Goal: Task Accomplishment & Management: Manage account settings

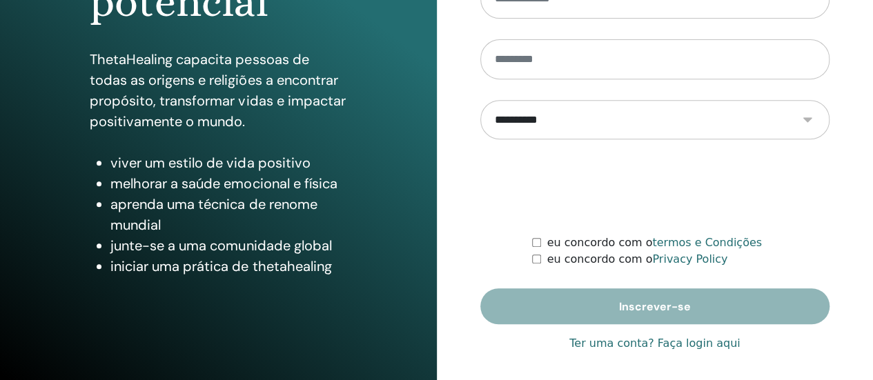
scroll to position [282, 0]
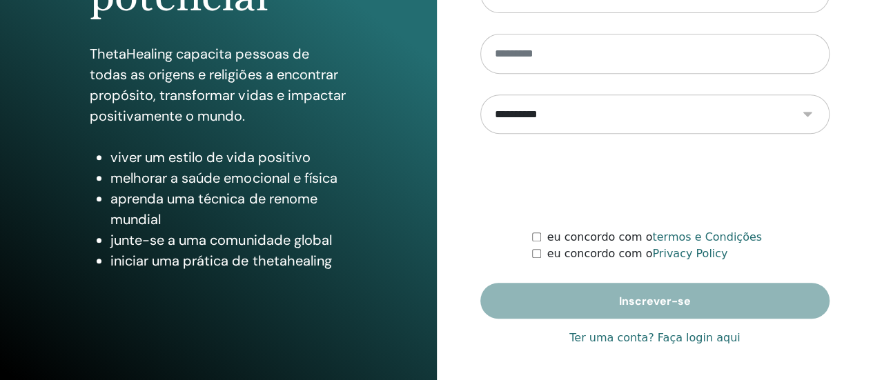
type input "**********"
click at [693, 331] on link "Ter uma conta? Faça login aqui" at bounding box center [654, 338] width 170 height 17
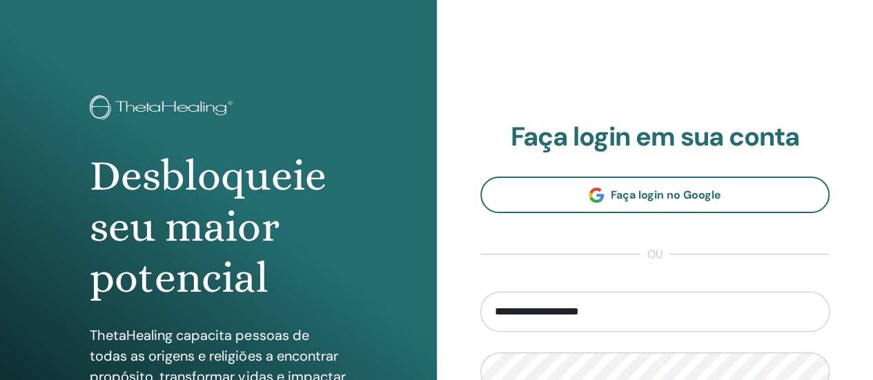
scroll to position [282, 0]
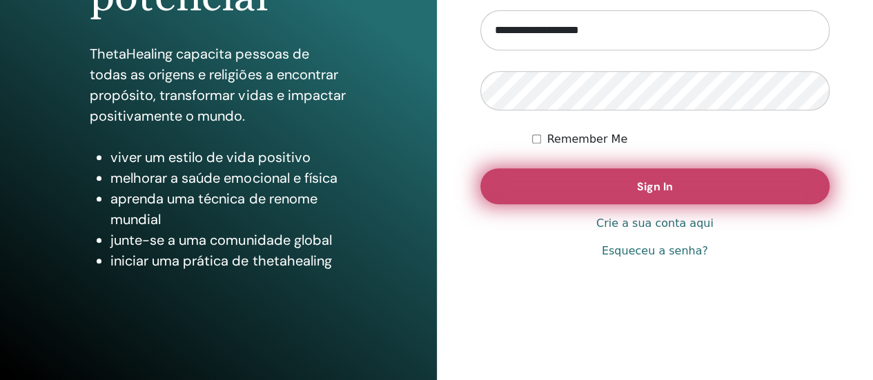
click at [621, 187] on button "Sign In" at bounding box center [655, 186] width 350 height 36
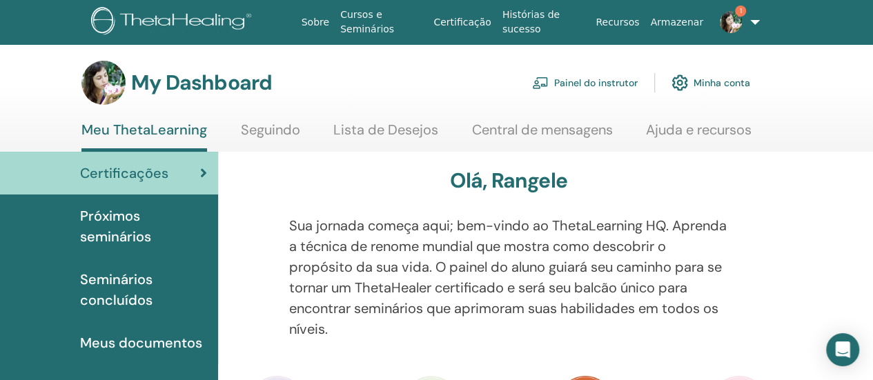
click at [598, 83] on link "Painel do instrutor" at bounding box center [585, 83] width 106 height 30
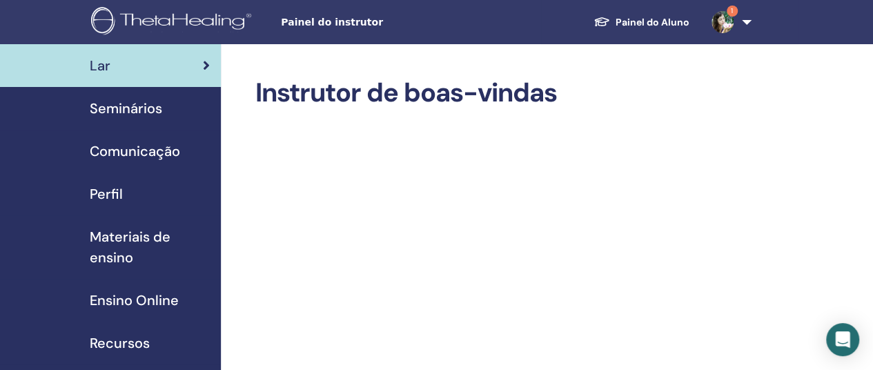
click at [149, 117] on span "Seminários" at bounding box center [126, 108] width 72 height 21
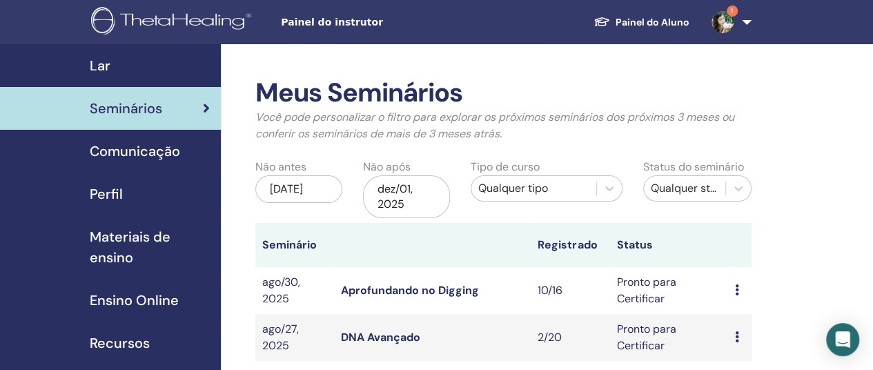
scroll to position [138, 0]
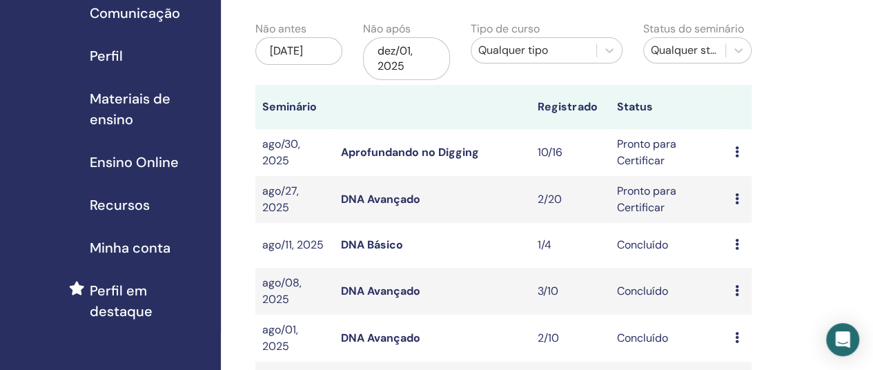
click at [733, 198] on td "Visualizar Editar Participantes Cancelar" at bounding box center [738, 199] width 23 height 47
click at [734, 198] on icon at bounding box center [736, 198] width 4 height 11
click at [757, 209] on link "Visualizar" at bounding box center [741, 208] width 49 height 14
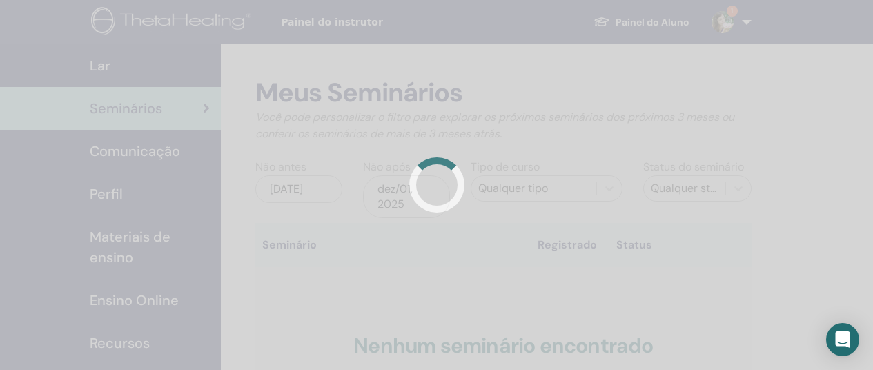
scroll to position [138, 0]
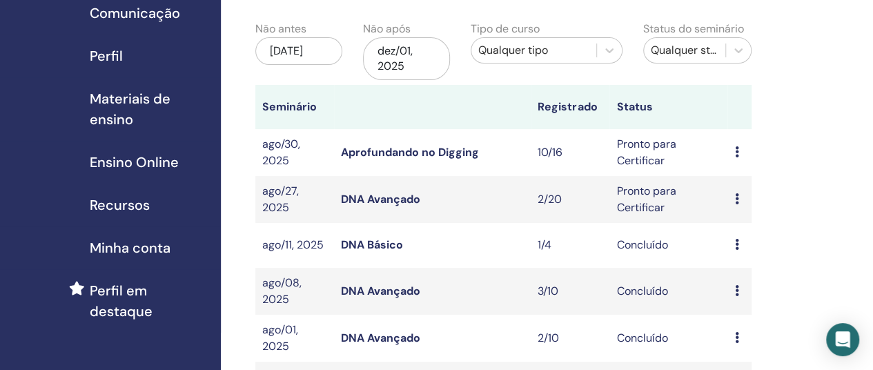
click at [651, 197] on td "Pronto para Certificar" at bounding box center [668, 199] width 118 height 47
click at [738, 194] on icon at bounding box center [736, 198] width 4 height 11
click at [754, 246] on link "Participantes" at bounding box center [755, 246] width 68 height 14
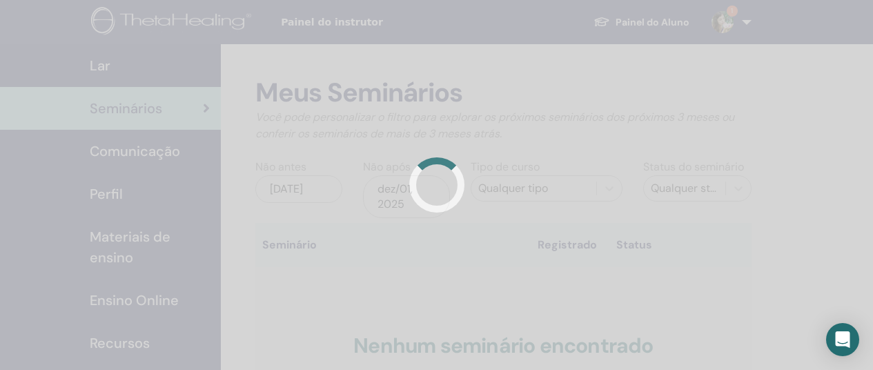
scroll to position [138, 0]
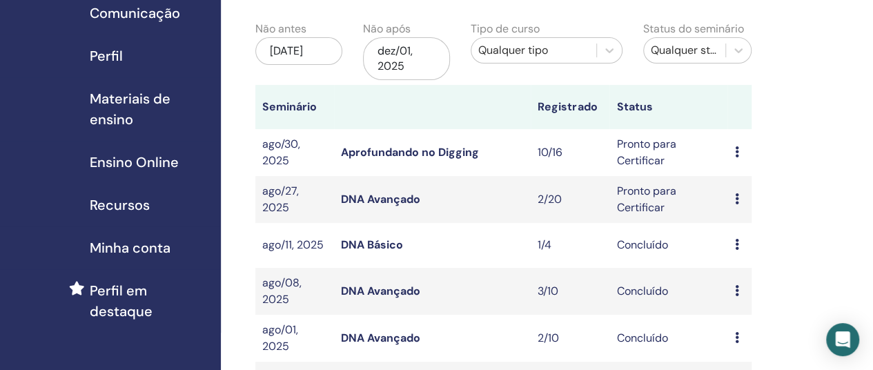
click at [730, 152] on td "Visualizar Editar Participantes Cancelar" at bounding box center [738, 152] width 23 height 47
click at [736, 154] on icon at bounding box center [736, 151] width 4 height 11
click at [754, 201] on link "Participantes" at bounding box center [753, 206] width 68 height 14
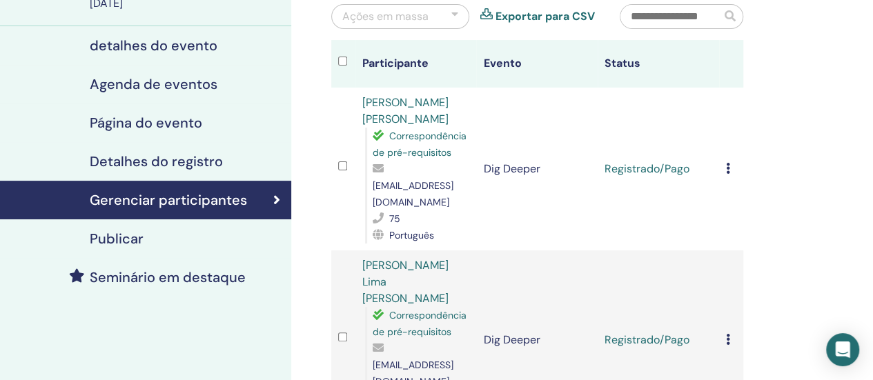
scroll to position [69, 0]
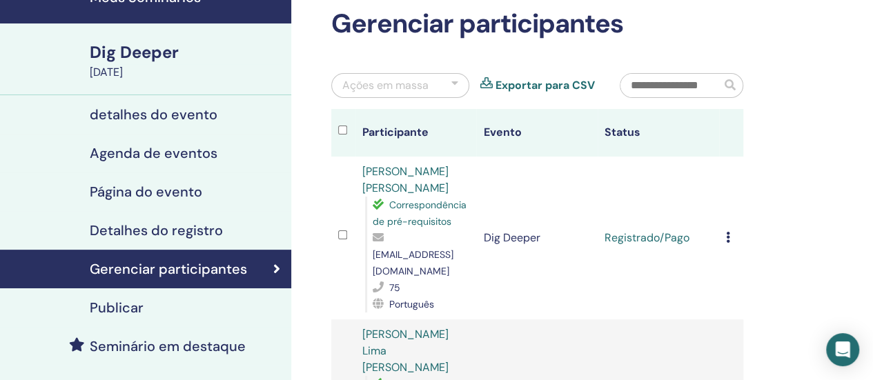
click at [727, 232] on icon at bounding box center [728, 237] width 4 height 11
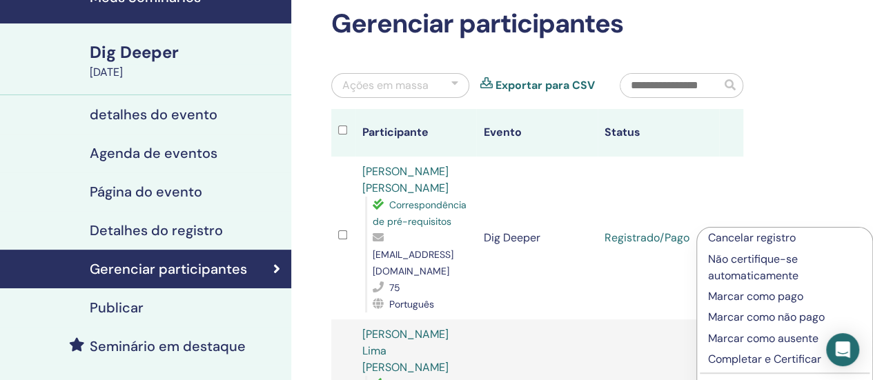
scroll to position [276, 0]
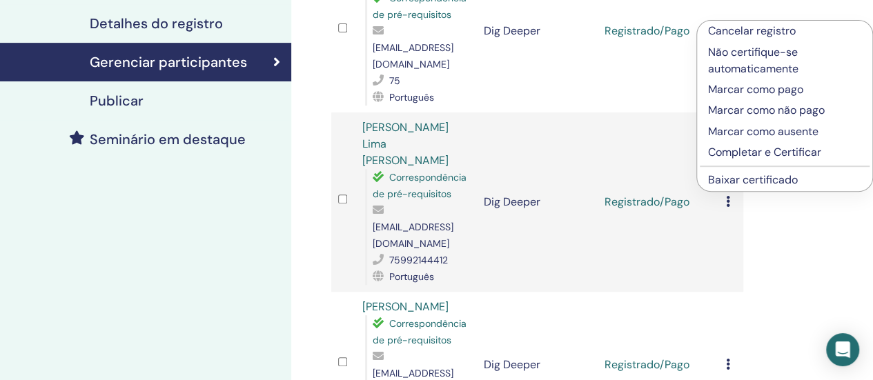
click at [782, 152] on p "Completar e Certificar" at bounding box center [784, 152] width 153 height 17
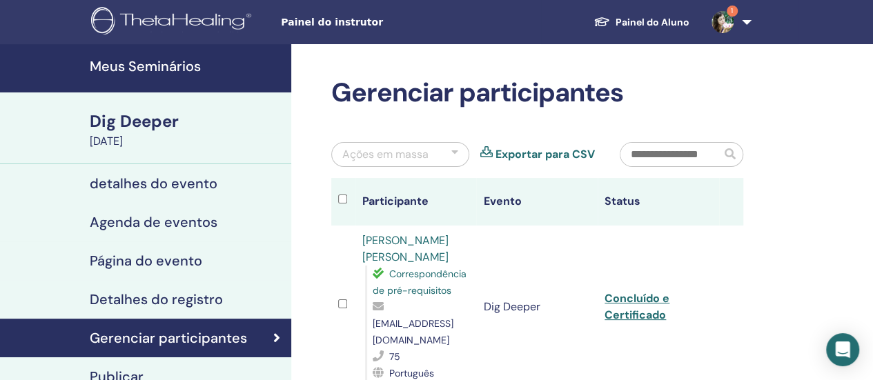
scroll to position [138, 0]
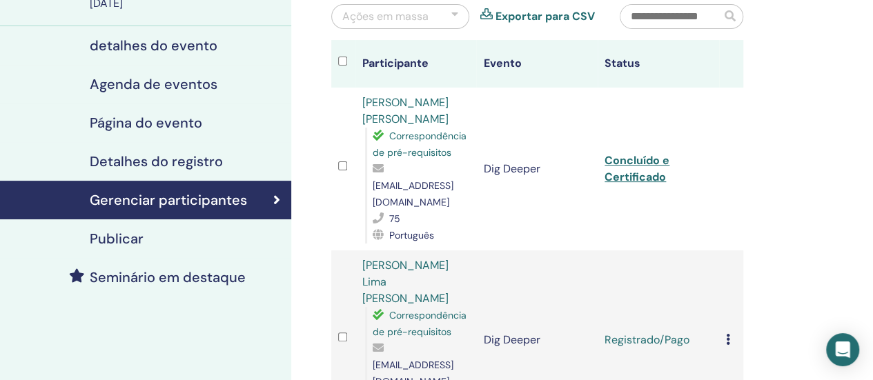
click at [728, 334] on icon at bounding box center [728, 339] width 4 height 11
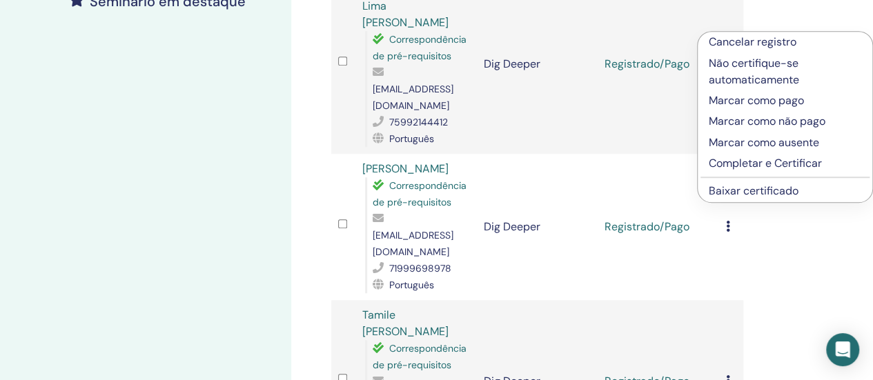
click at [781, 164] on p "Completar e Certificar" at bounding box center [785, 163] width 152 height 17
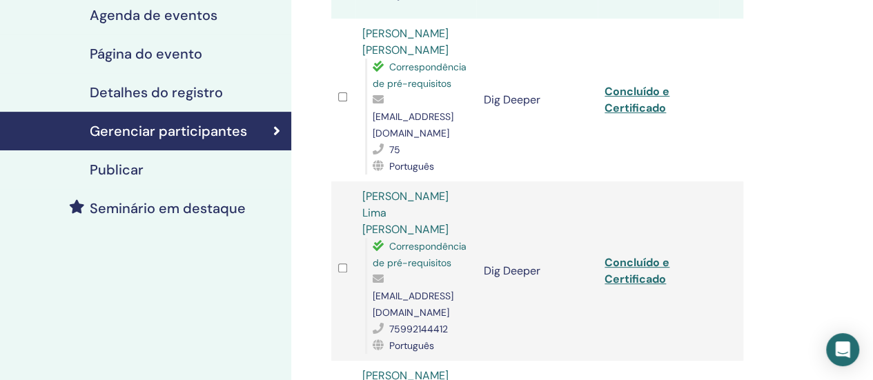
scroll to position [414, 0]
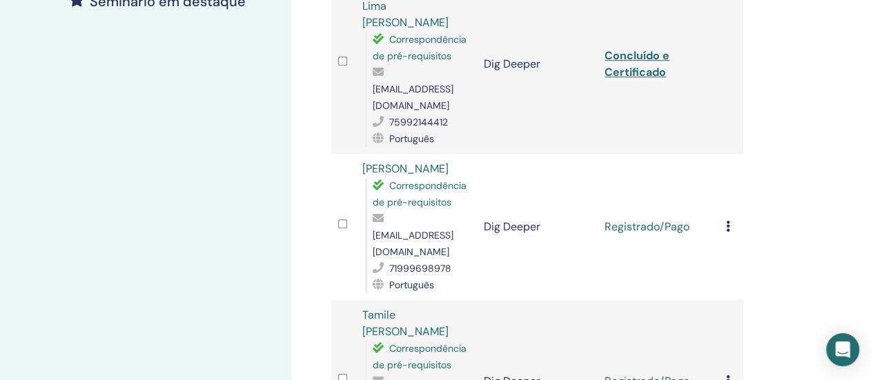
click at [729, 221] on icon at bounding box center [728, 226] width 4 height 11
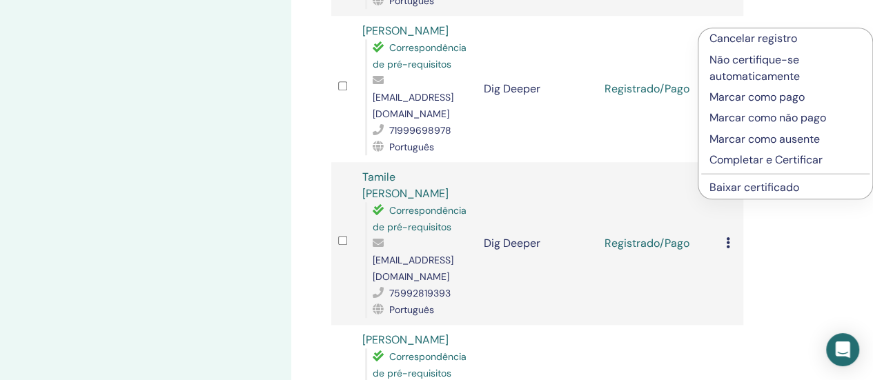
scroll to position [621, 0]
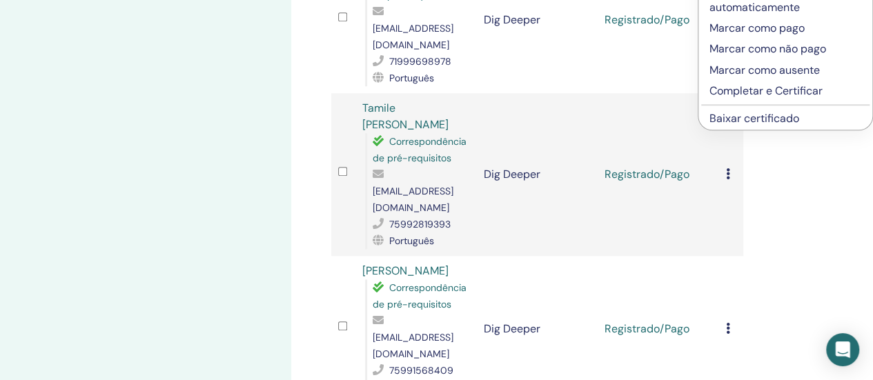
click at [759, 86] on p "Completar e Certificar" at bounding box center [785, 91] width 152 height 17
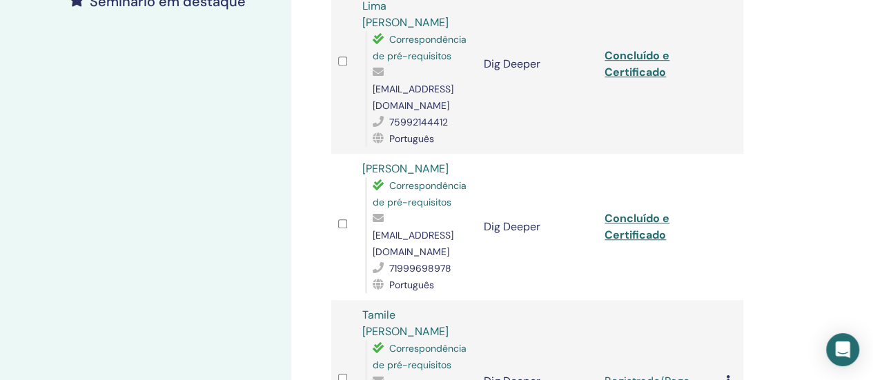
scroll to position [552, 0]
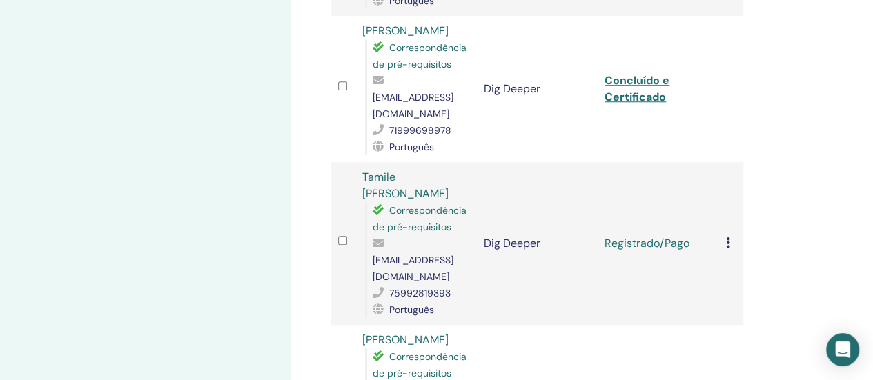
click at [726, 237] on icon at bounding box center [728, 242] width 4 height 11
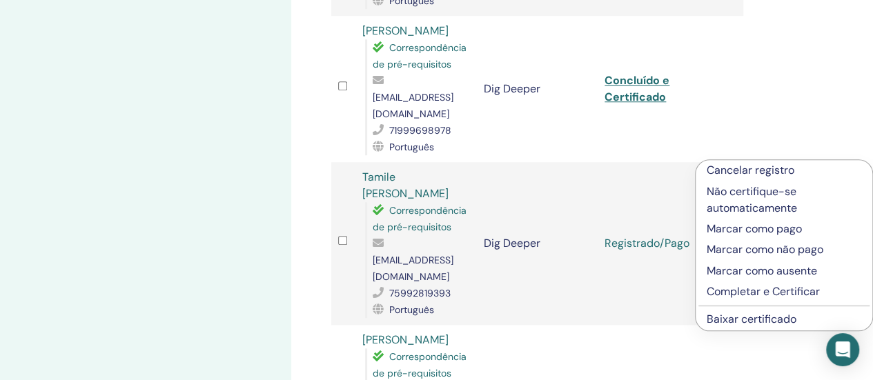
scroll to position [690, 0]
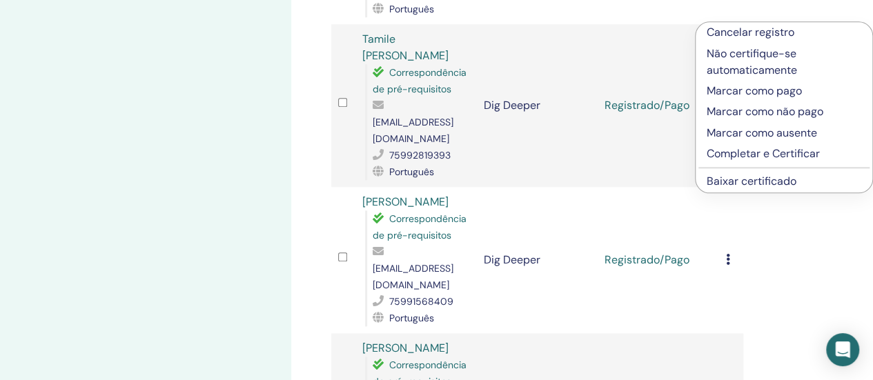
click at [729, 151] on p "Completar e Certificar" at bounding box center [784, 154] width 155 height 17
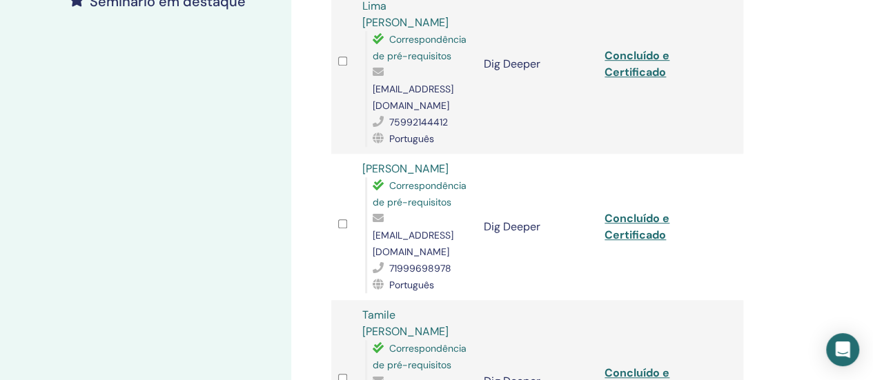
scroll to position [690, 0]
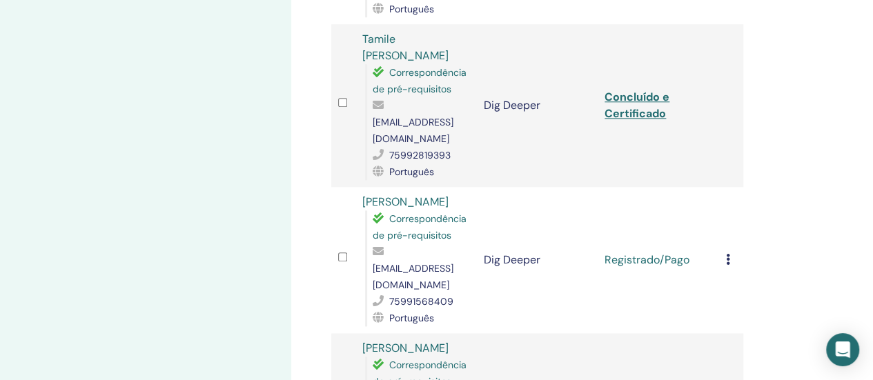
click at [729, 254] on icon at bounding box center [728, 259] width 4 height 11
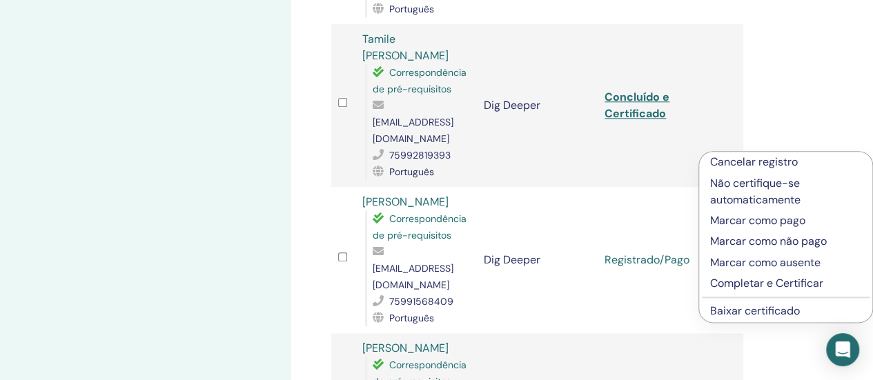
click at [746, 283] on p "Completar e Certificar" at bounding box center [785, 283] width 151 height 17
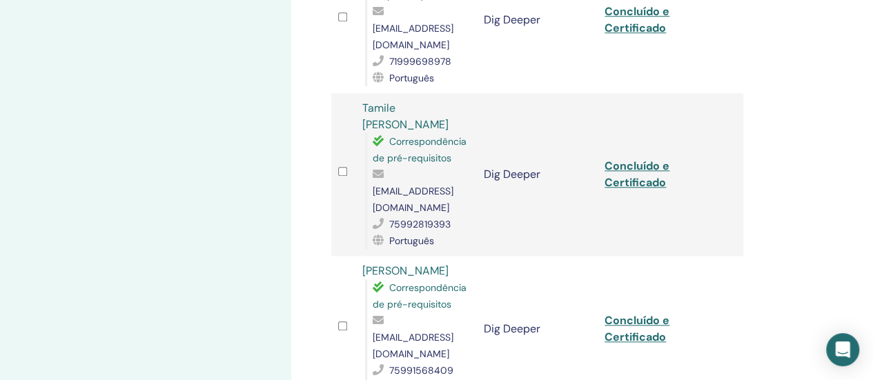
scroll to position [828, 0]
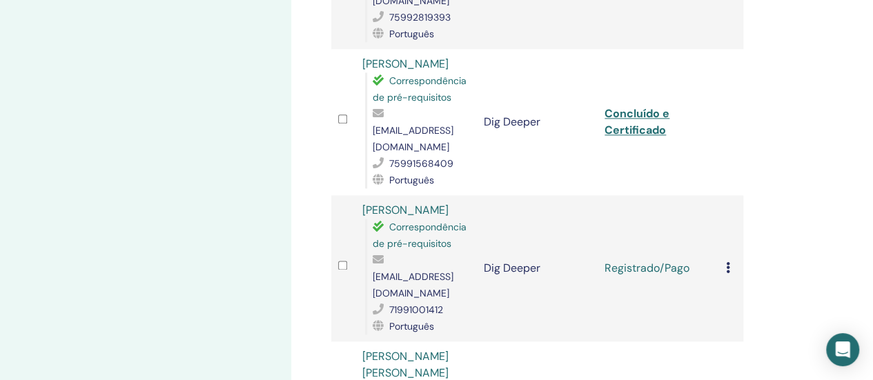
click at [726, 262] on icon at bounding box center [728, 267] width 4 height 11
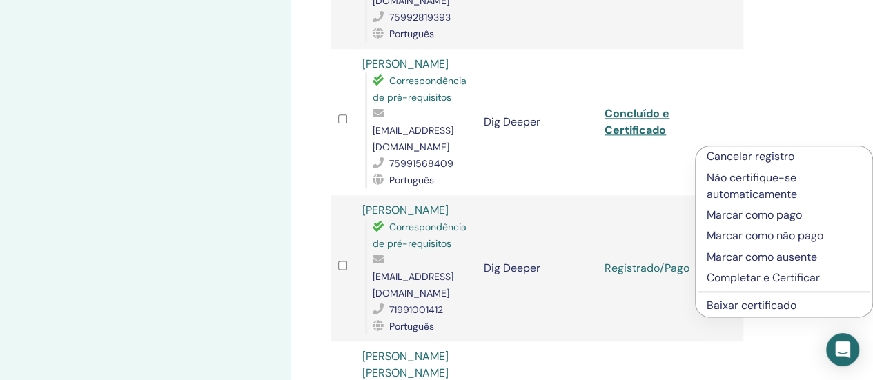
scroll to position [1035, 0]
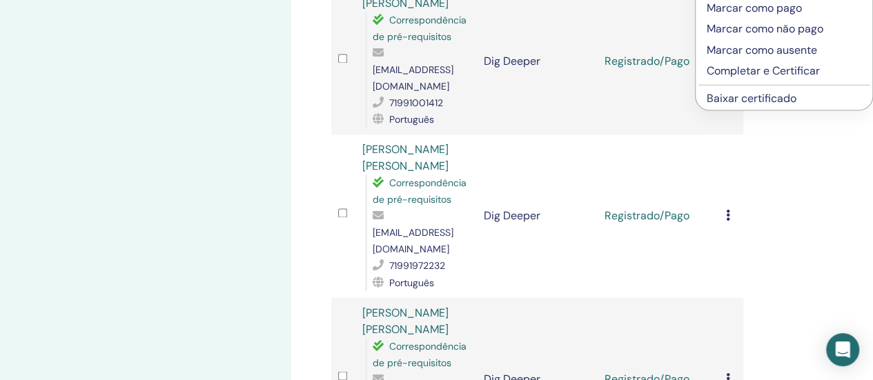
click at [752, 73] on p "Completar e Certificar" at bounding box center [784, 71] width 155 height 17
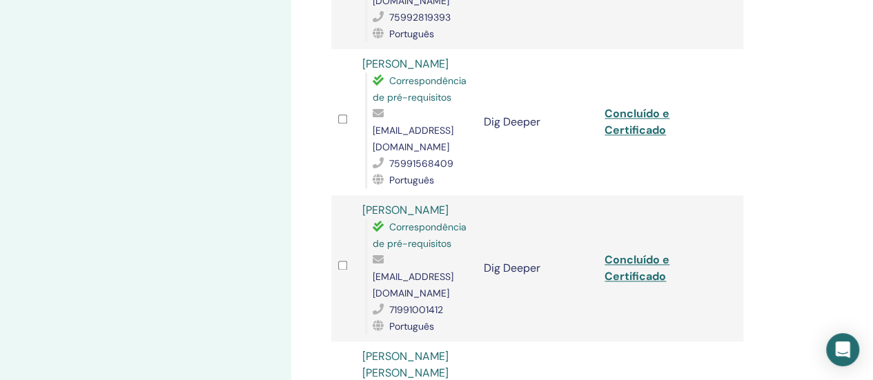
scroll to position [966, 0]
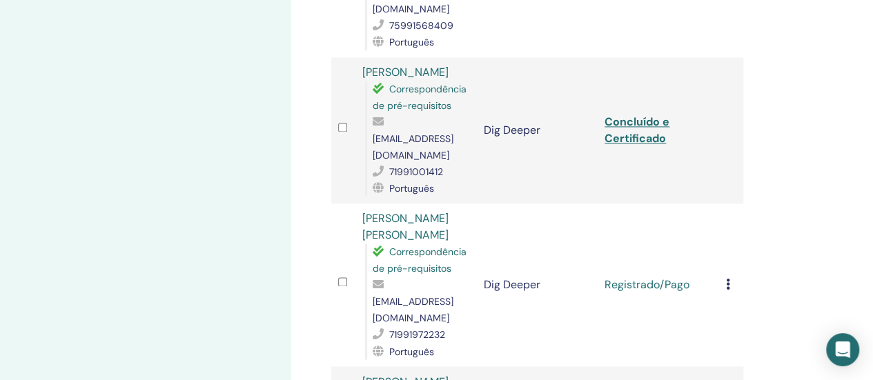
click at [726, 279] on icon at bounding box center [728, 284] width 4 height 11
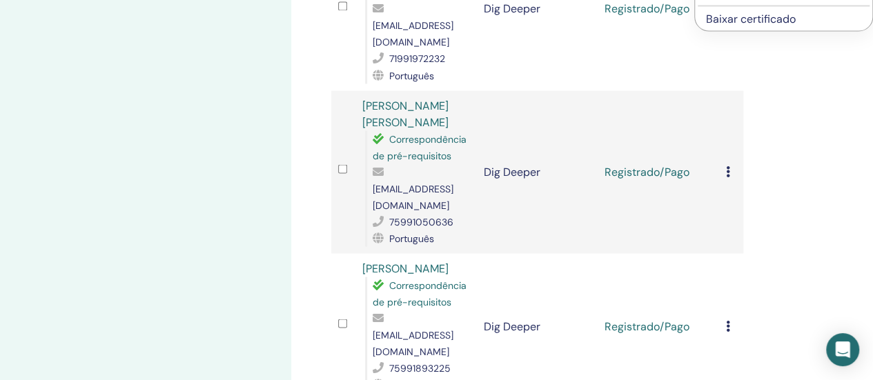
scroll to position [1104, 0]
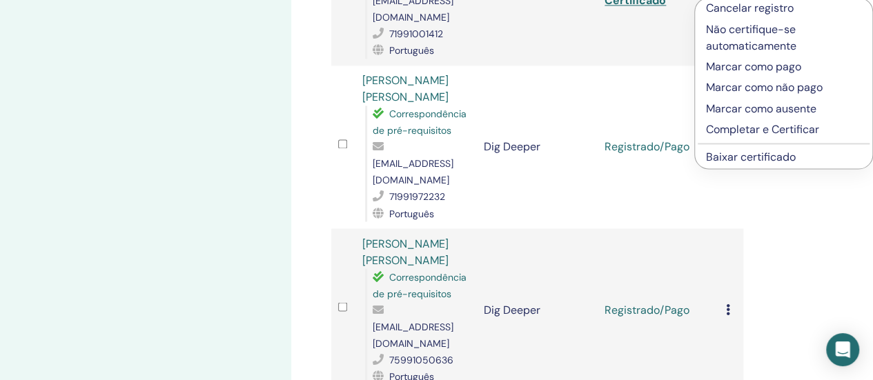
click at [748, 128] on p "Completar e Certificar" at bounding box center [783, 129] width 155 height 17
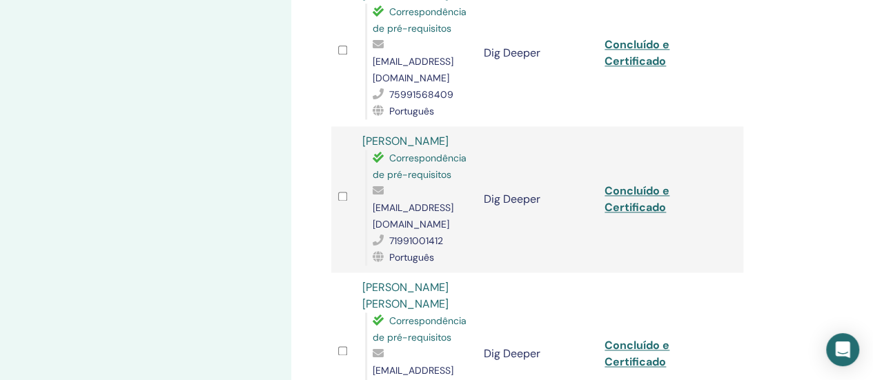
scroll to position [1035, 0]
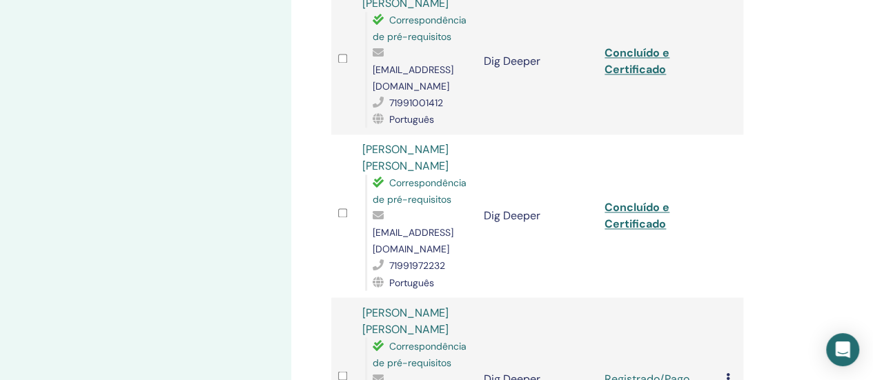
click at [726, 373] on icon at bounding box center [728, 378] width 4 height 11
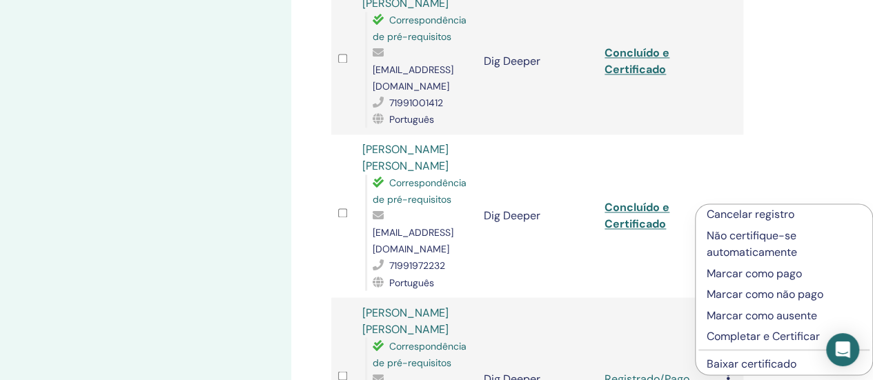
scroll to position [1242, 0]
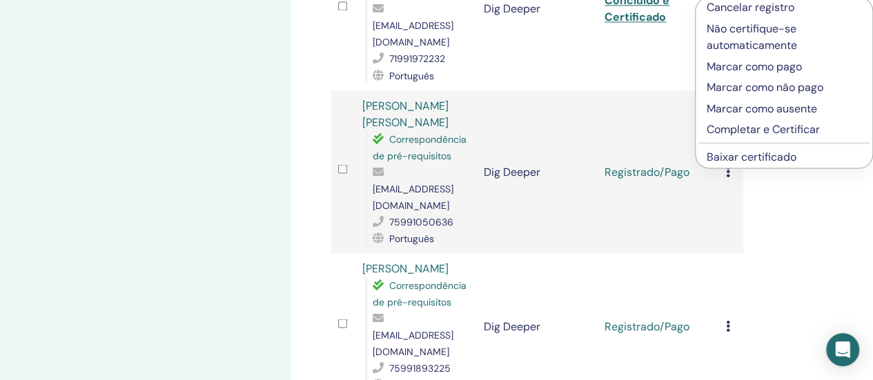
click at [740, 128] on p "Completar e Certificar" at bounding box center [784, 129] width 155 height 17
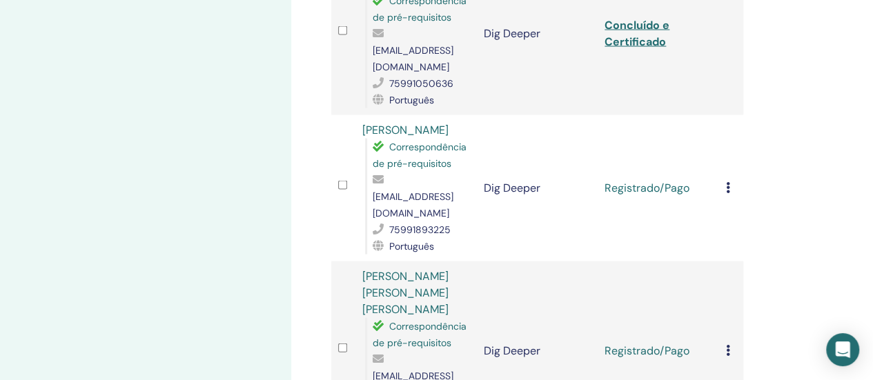
scroll to position [1173, 0]
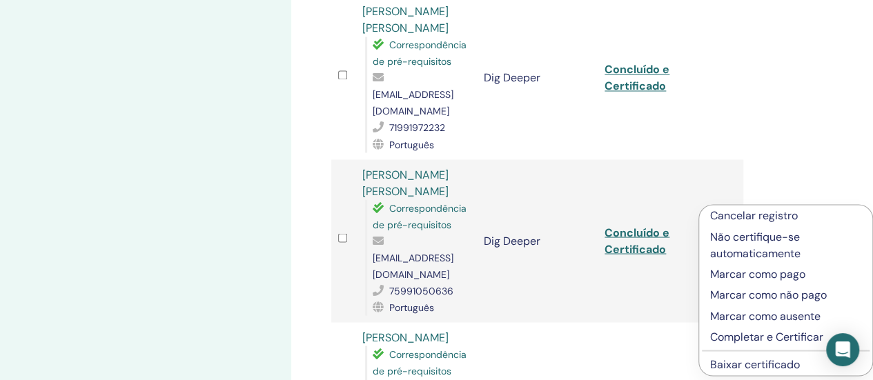
scroll to position [1380, 0]
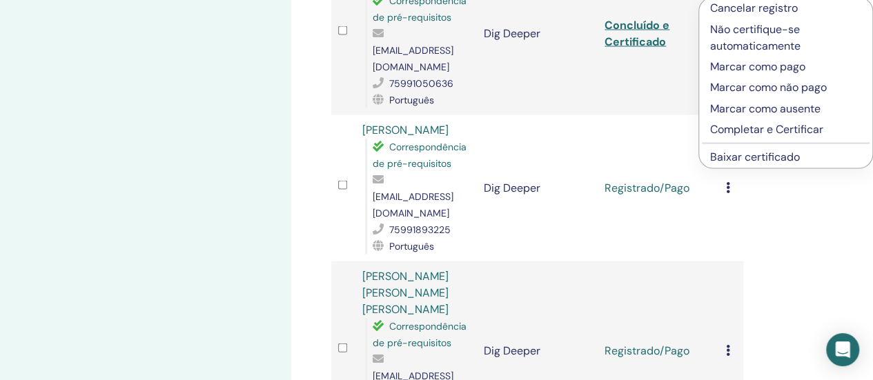
click at [756, 131] on p "Completar e Certificar" at bounding box center [785, 129] width 151 height 17
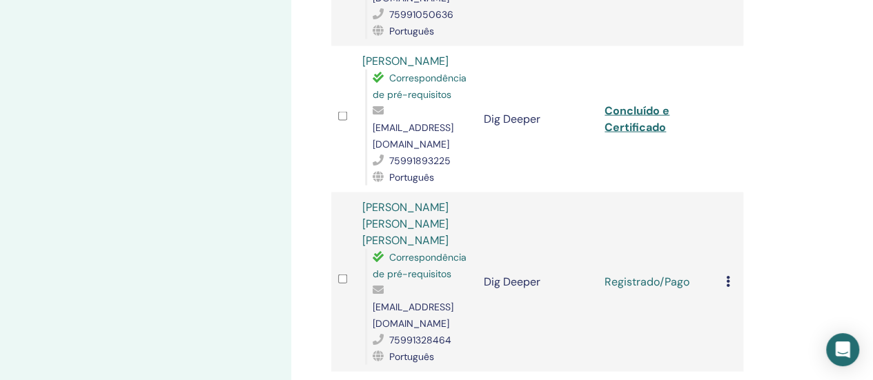
scroll to position [1380, 0]
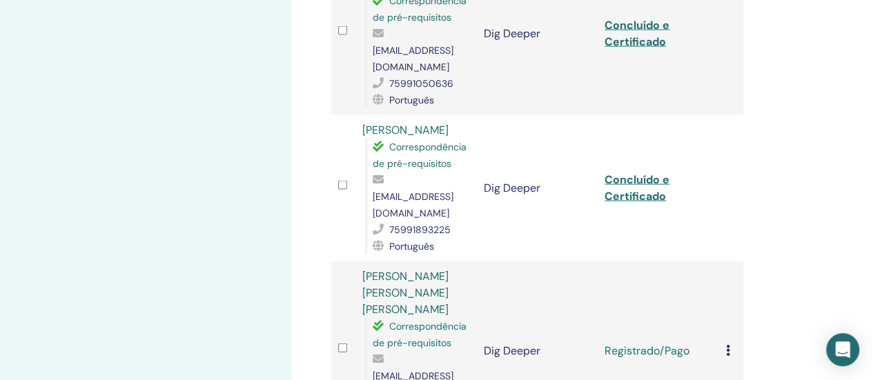
click at [727, 345] on icon at bounding box center [728, 350] width 4 height 11
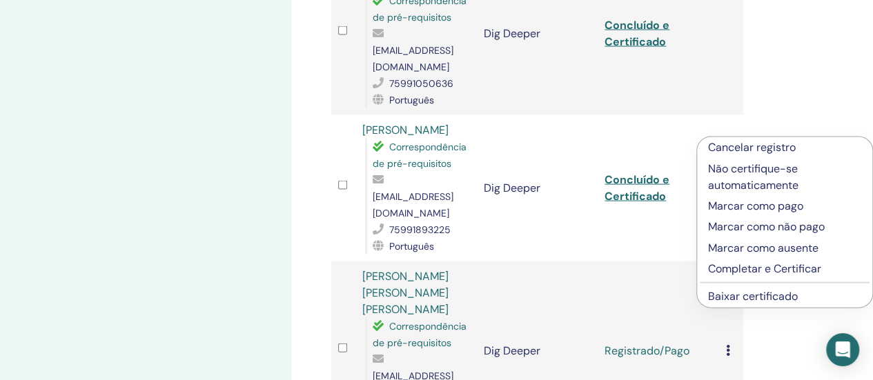
scroll to position [1587, 0]
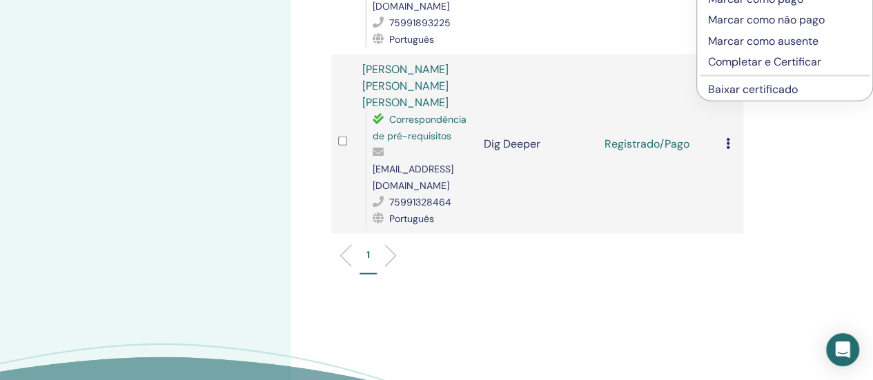
click at [751, 61] on p "Completar e Certificar" at bounding box center [784, 62] width 153 height 17
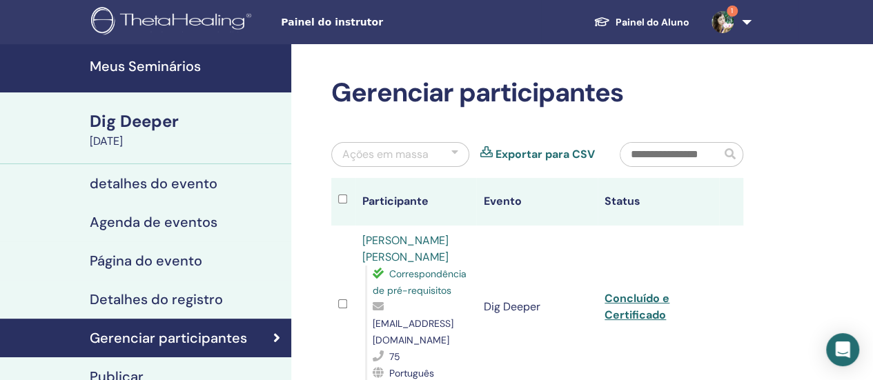
click at [153, 67] on h4 "Meus Seminários" at bounding box center [186, 66] width 193 height 17
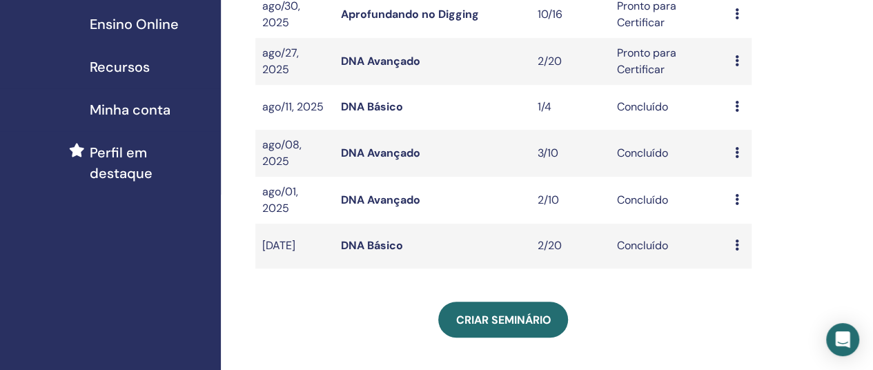
scroll to position [69, 0]
